Goal: Task Accomplishment & Management: Use online tool/utility

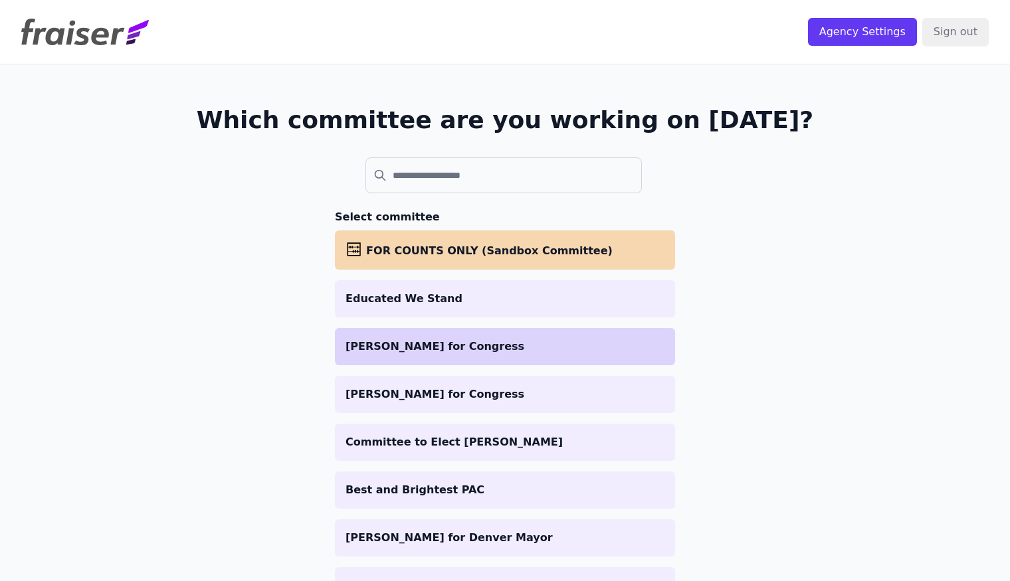
click at [402, 340] on p "[PERSON_NAME] for Congress" at bounding box center [505, 347] width 319 height 16
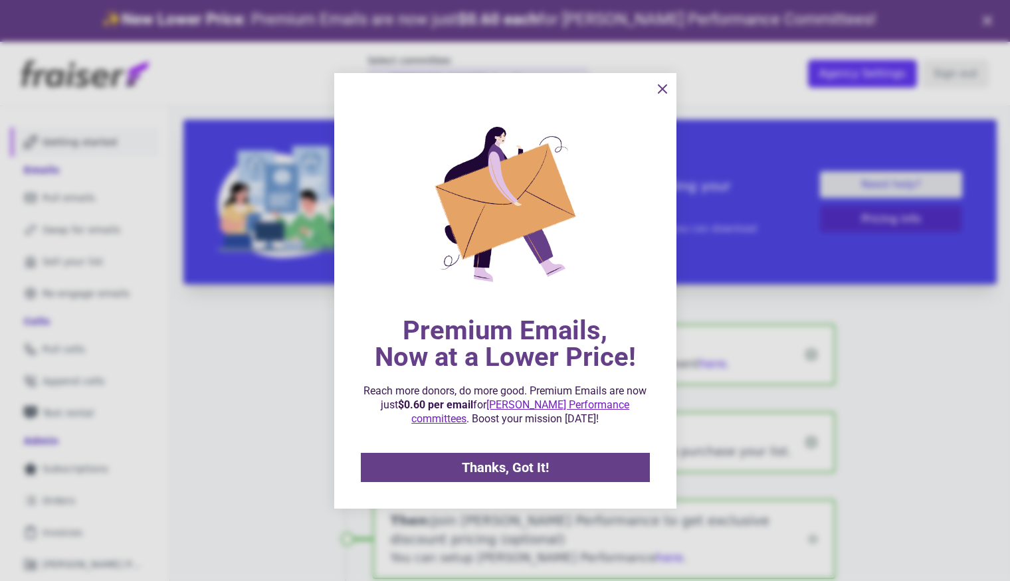
click at [65, 304] on div at bounding box center [505, 290] width 1010 height 581
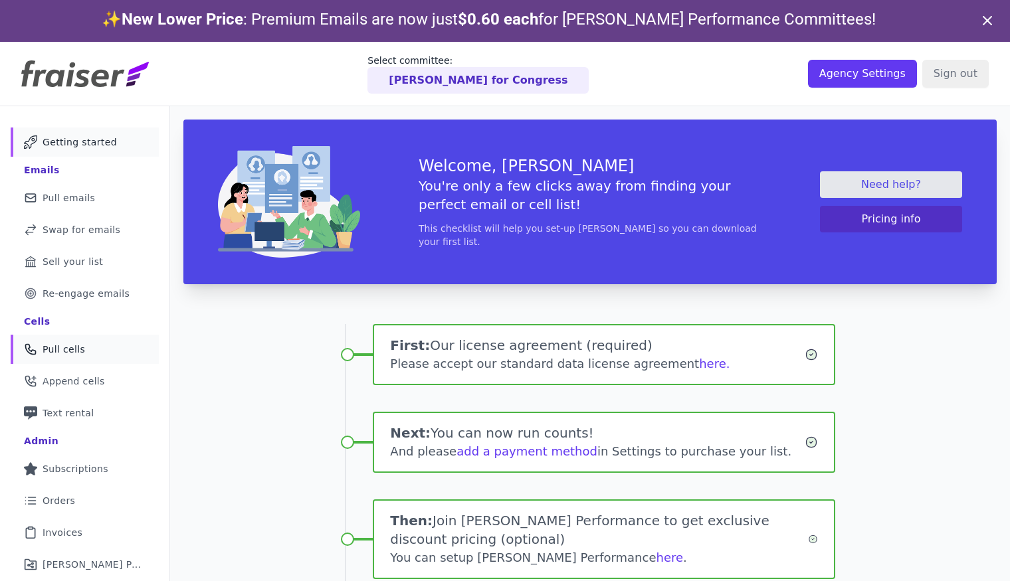
click at [85, 348] on link "Phone Icon Outline of a phone Pull cells" at bounding box center [85, 349] width 148 height 29
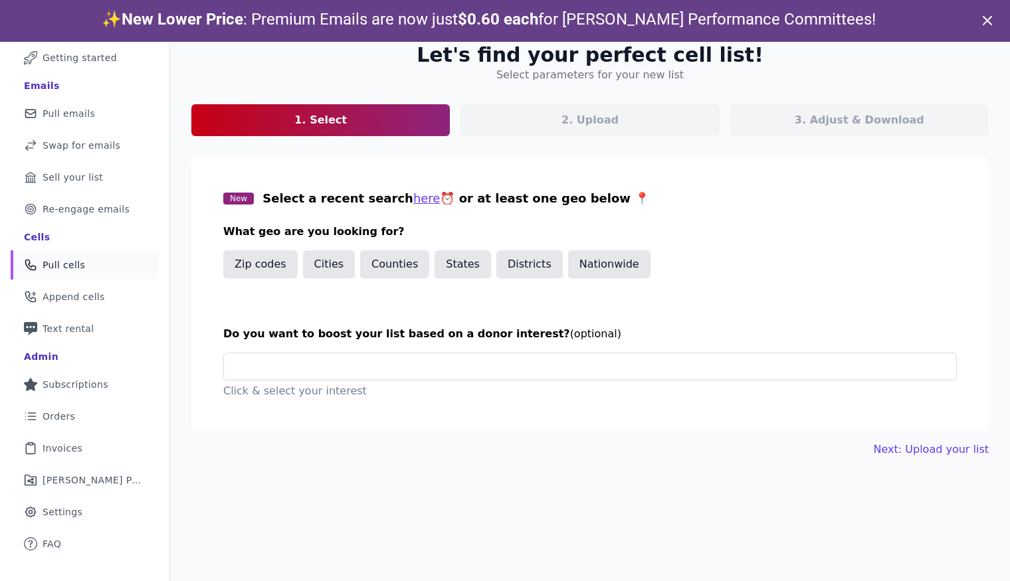
scroll to position [21, 0]
click at [331, 373] on input "text" at bounding box center [596, 366] width 722 height 27
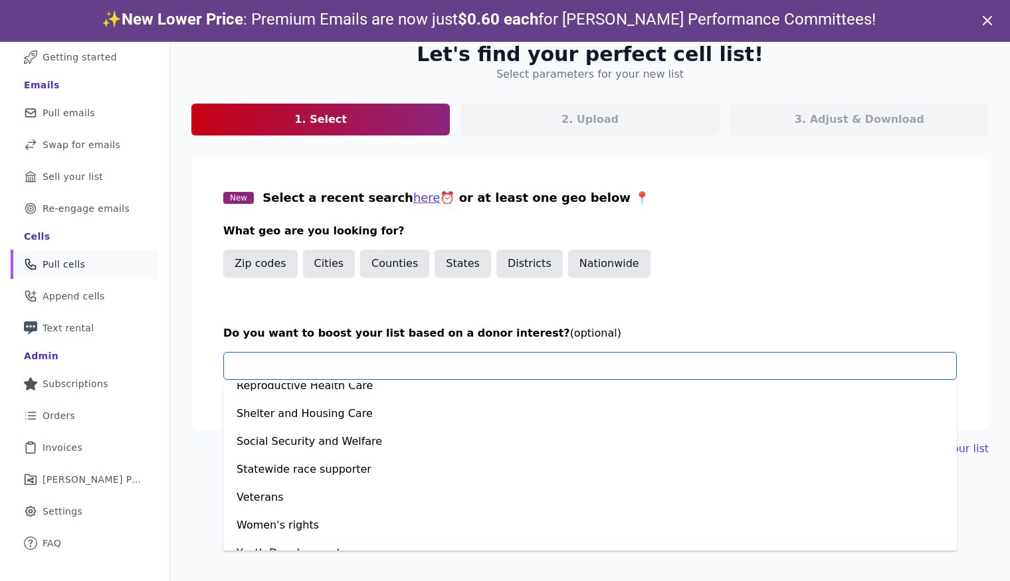
scroll to position [921, 0]
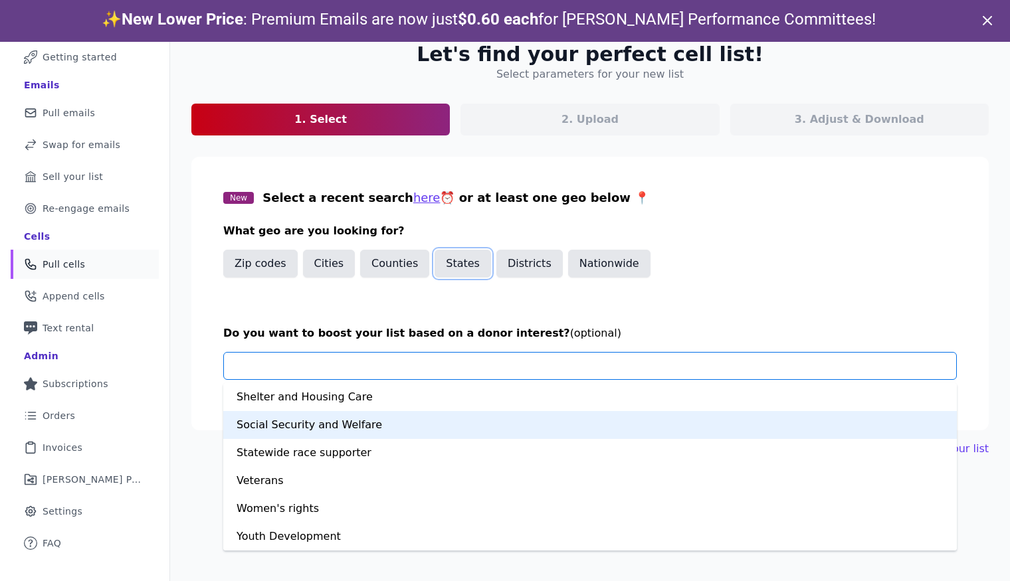
click at [469, 268] on button "States" at bounding box center [463, 264] width 56 height 28
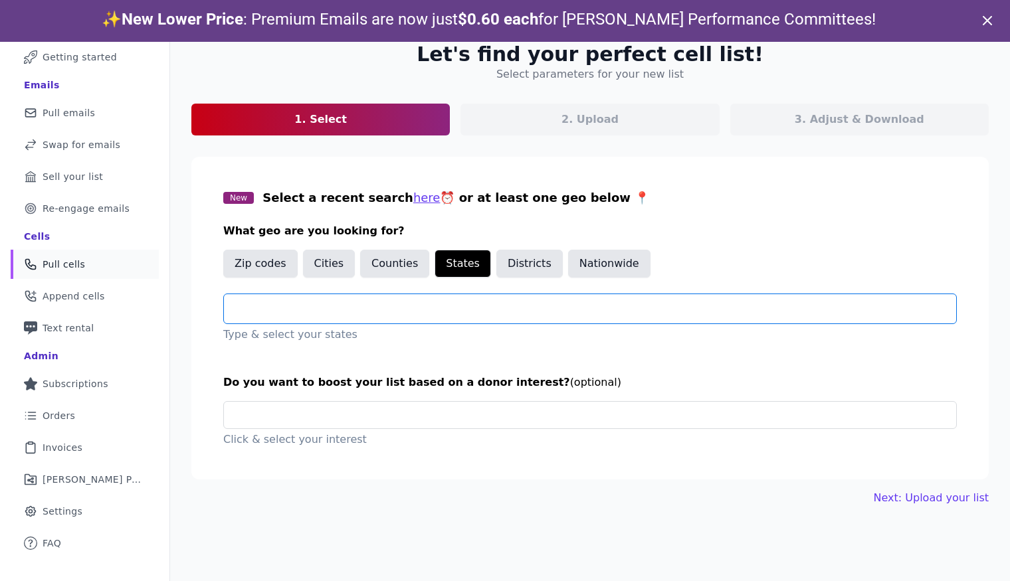
click at [331, 306] on input "text" at bounding box center [596, 309] width 722 height 16
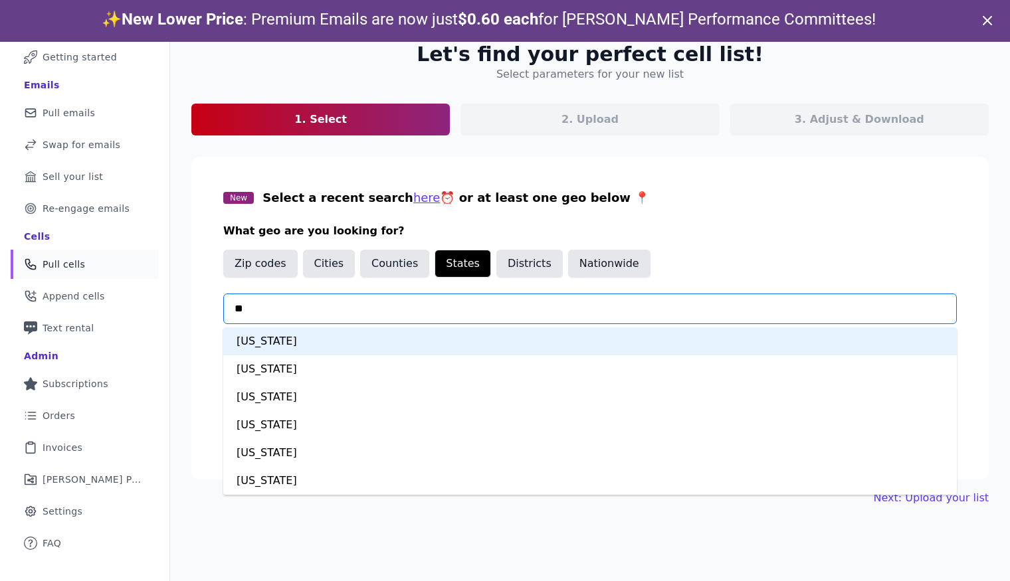
type input "***"
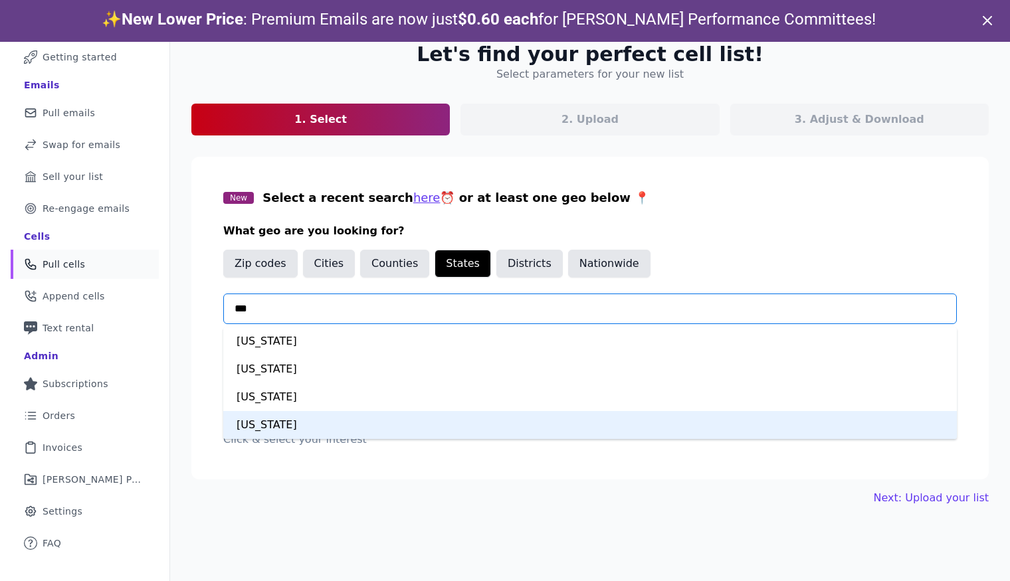
drag, startPoint x: 309, startPoint y: 431, endPoint x: 312, endPoint y: 366, distance: 64.5
click at [309, 431] on div "[US_STATE]" at bounding box center [590, 425] width 734 height 28
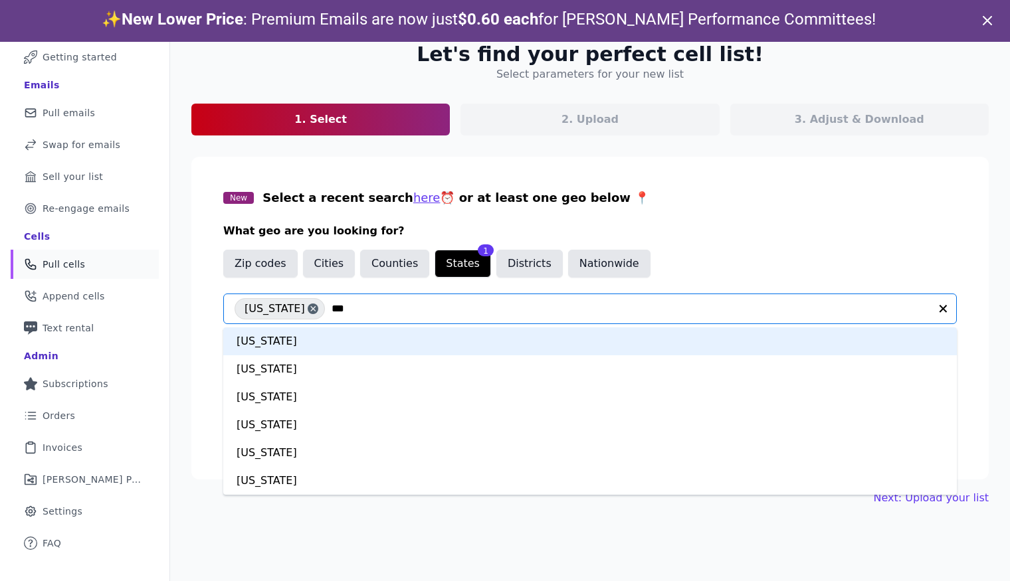
type input "****"
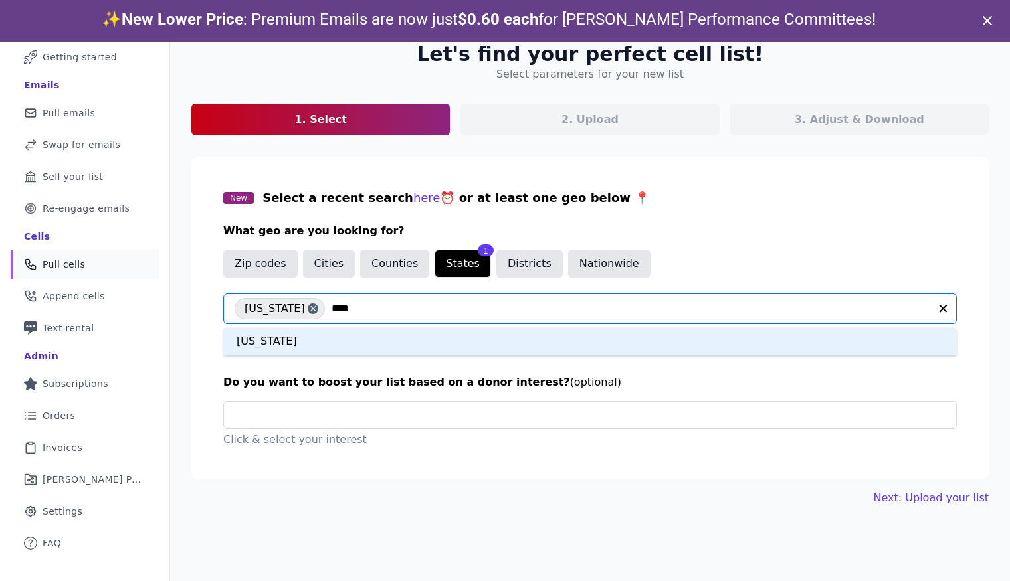
click at [332, 340] on div "[US_STATE]" at bounding box center [590, 342] width 734 height 28
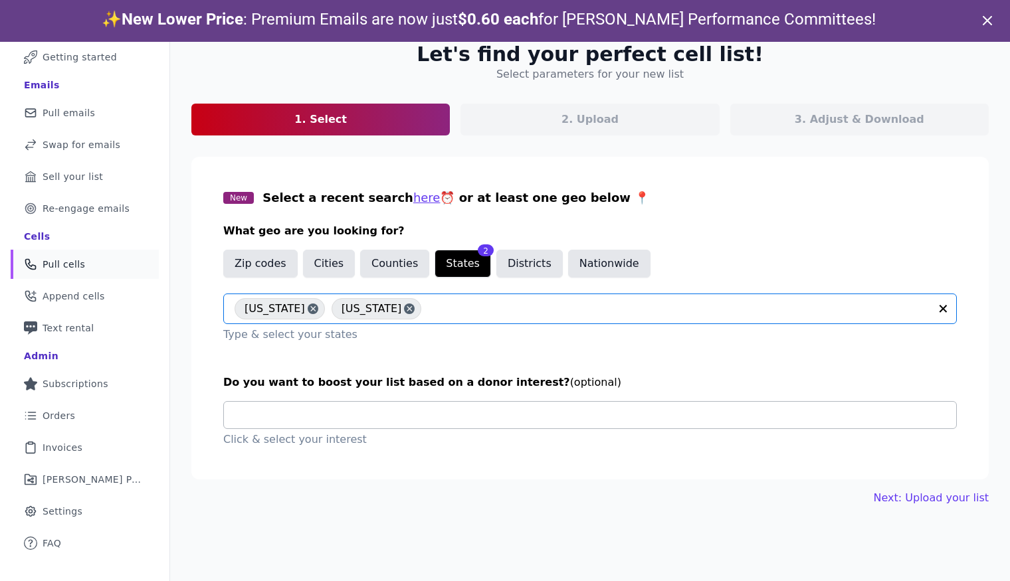
click at [374, 413] on input "text" at bounding box center [596, 415] width 722 height 27
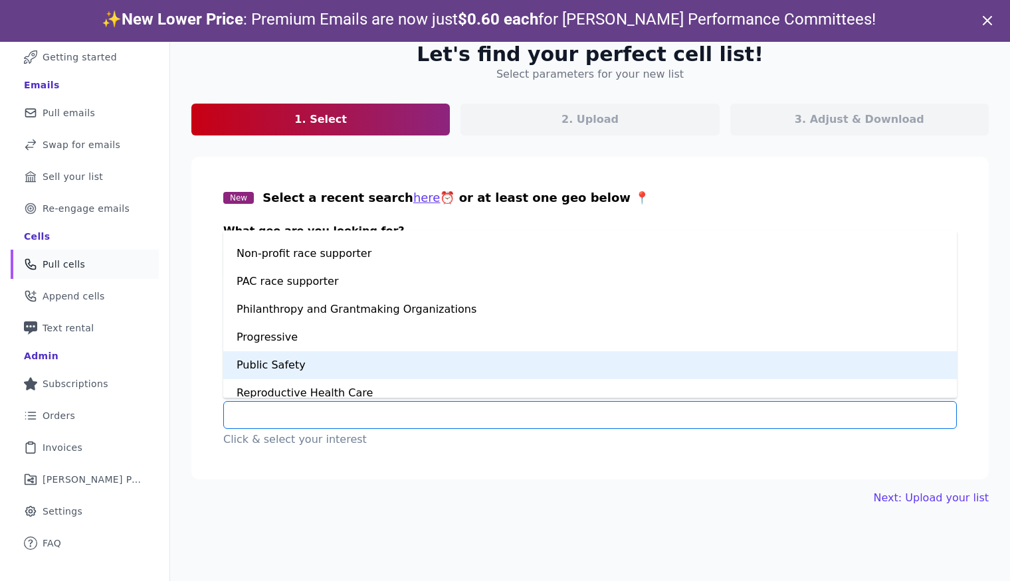
scroll to position [900, 0]
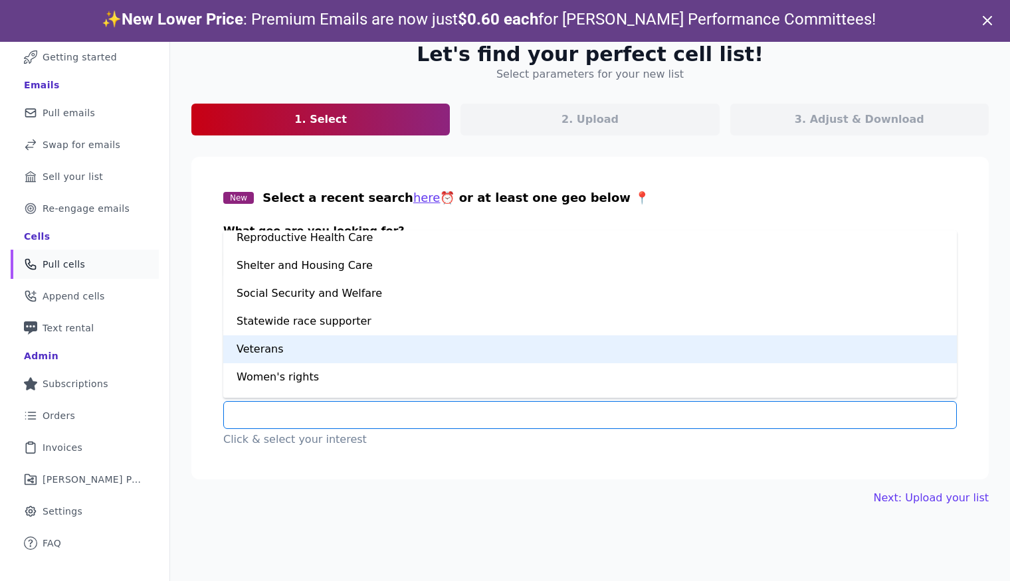
click at [356, 363] on div "Veterans" at bounding box center [590, 350] width 734 height 28
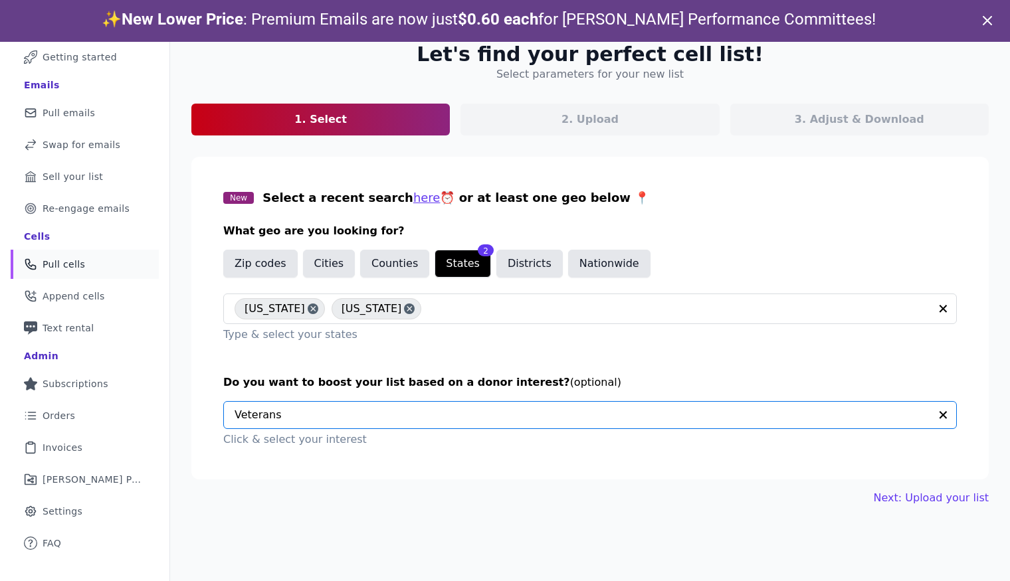
click at [336, 417] on input "text" at bounding box center [582, 415] width 695 height 27
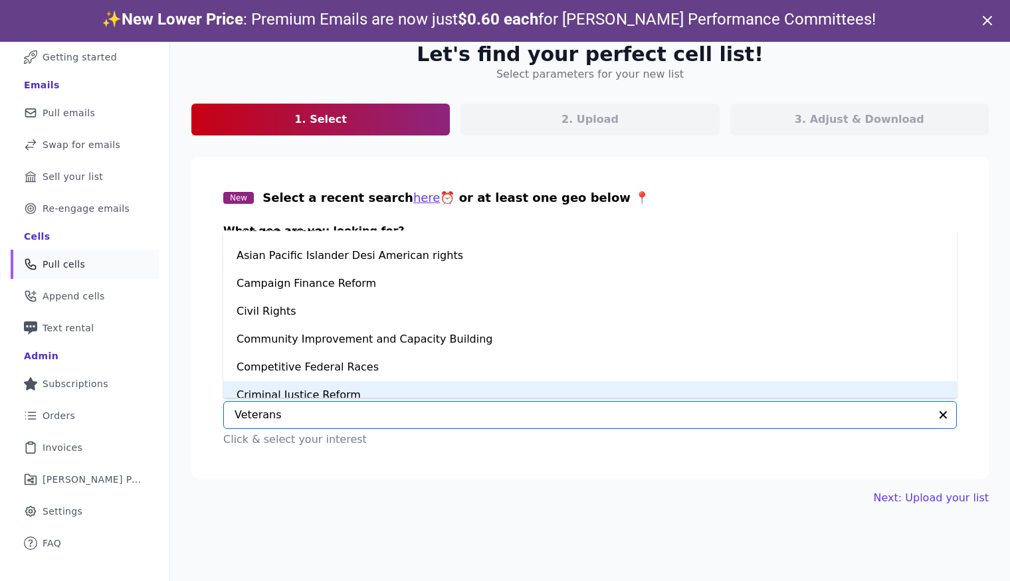
scroll to position [66, 0]
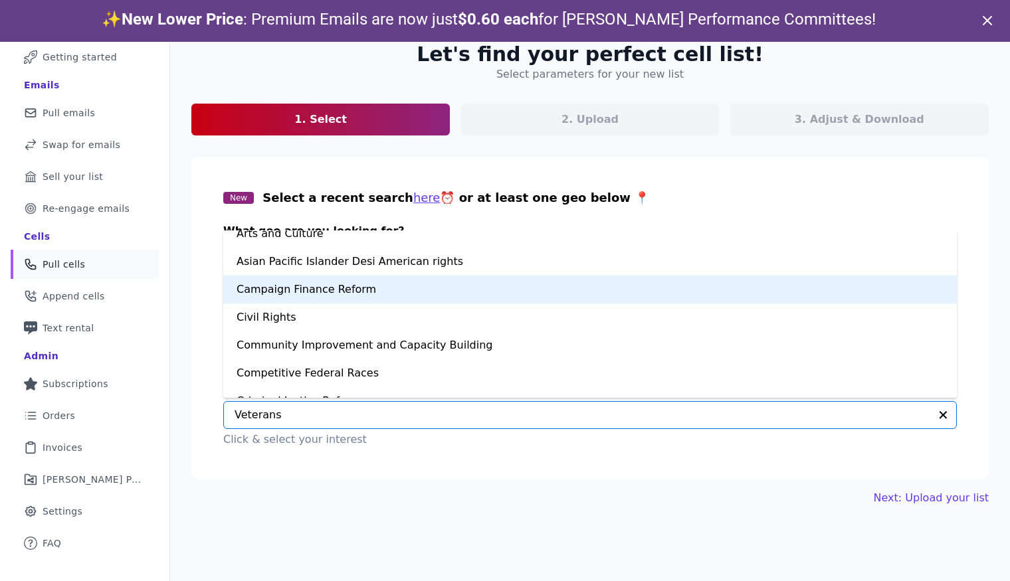
click at [333, 292] on div "Campaign Finance Reform" at bounding box center [590, 290] width 734 height 28
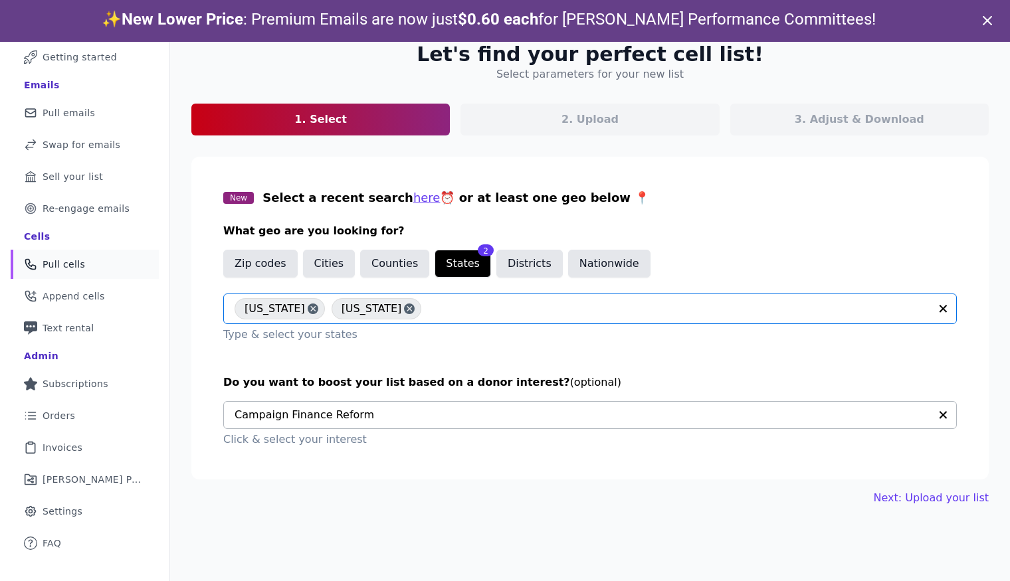
click at [435, 308] on input "text" at bounding box center [679, 309] width 502 height 16
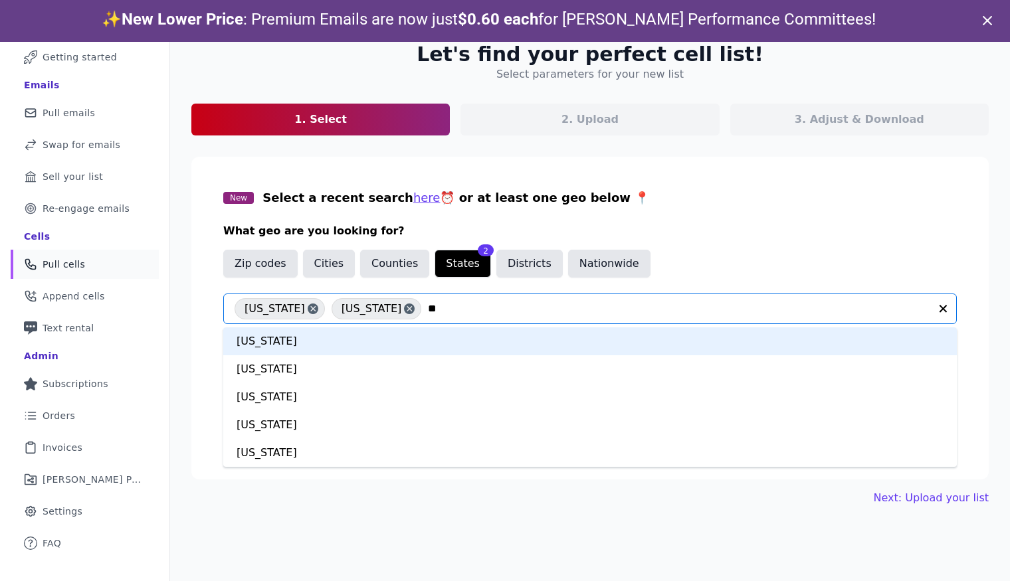
type input "*"
type input "***"
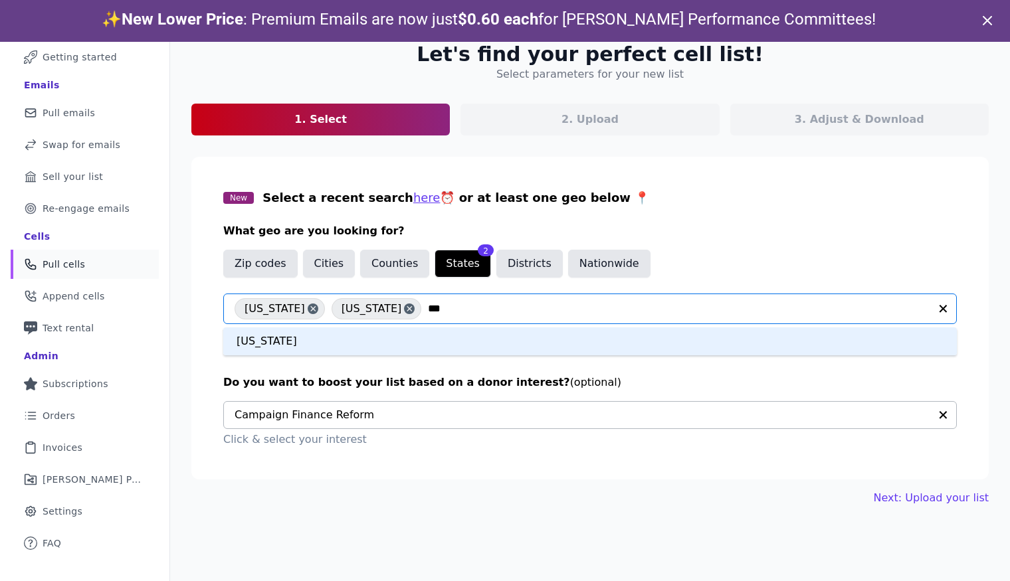
click at [330, 347] on div "[US_STATE]" at bounding box center [590, 342] width 734 height 28
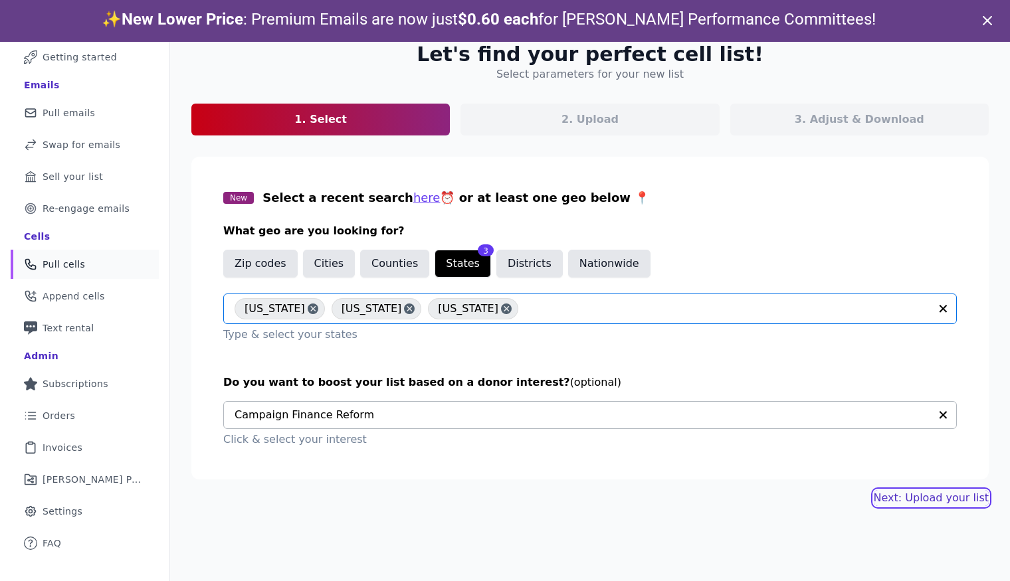
click at [912, 500] on link "Next: Upload your list" at bounding box center [931, 498] width 115 height 16
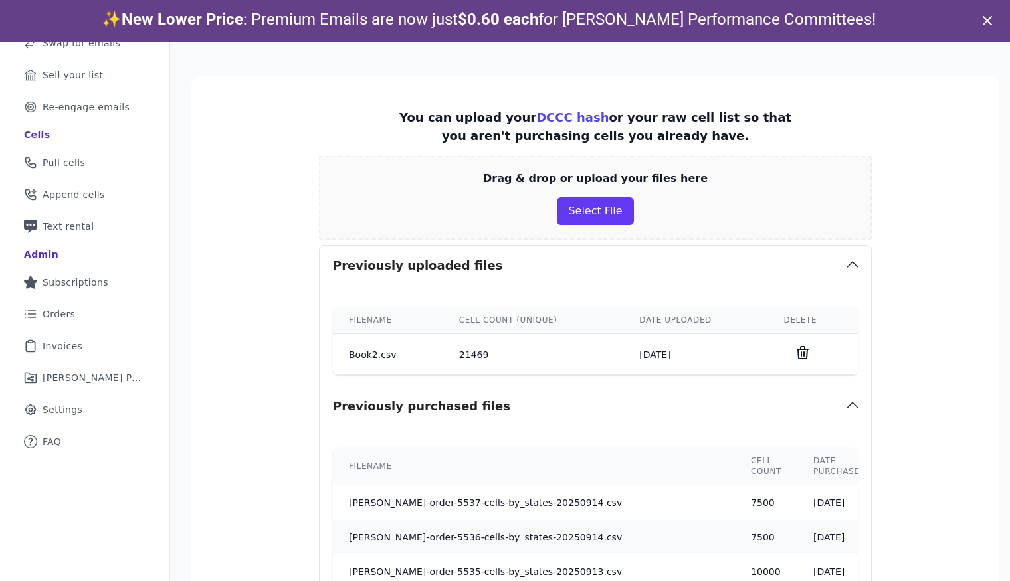
scroll to position [457, 0]
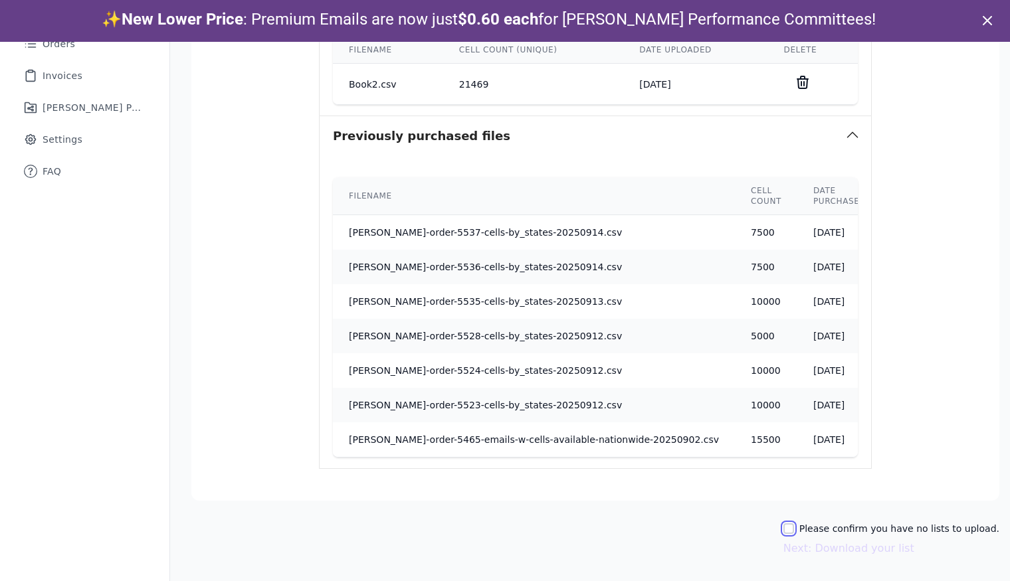
click at [791, 529] on input "Please confirm you have no lists to upload." at bounding box center [789, 529] width 11 height 11
checkbox input "true"
click at [831, 552] on button "Next: Download your list" at bounding box center [849, 549] width 131 height 16
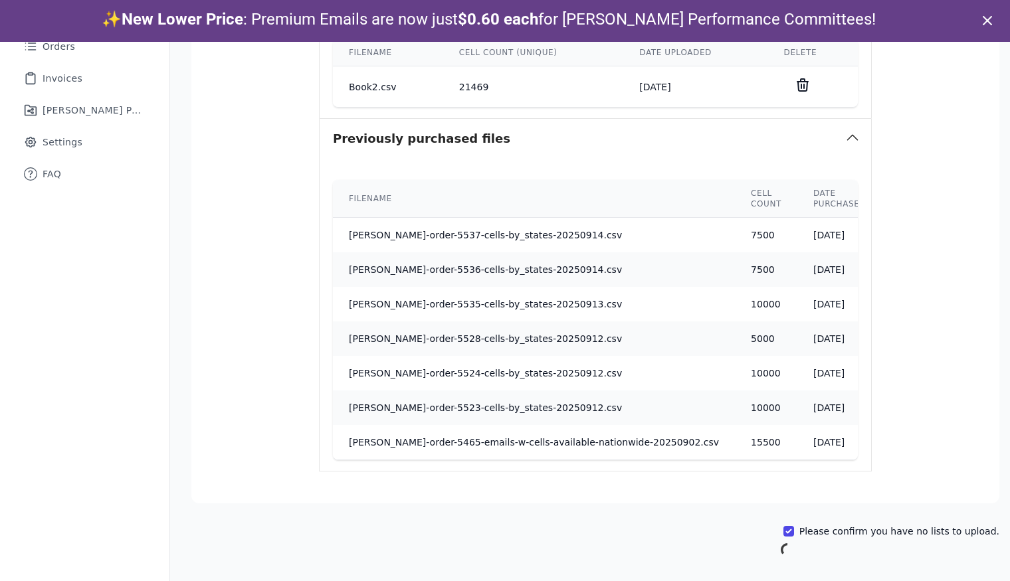
scroll to position [64, 0]
